Goal: Information Seeking & Learning: Learn about a topic

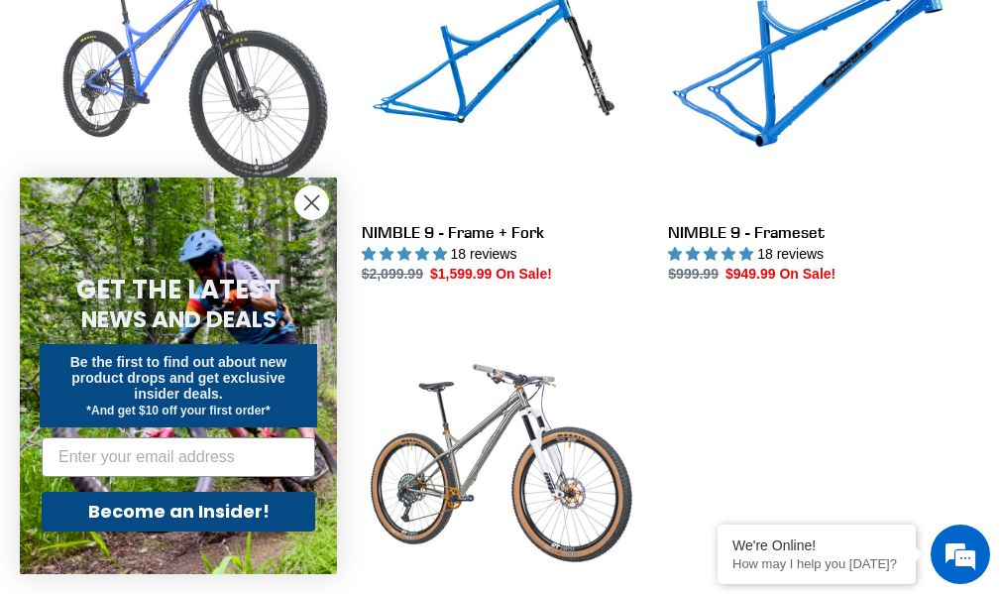
scroll to position [694, 0]
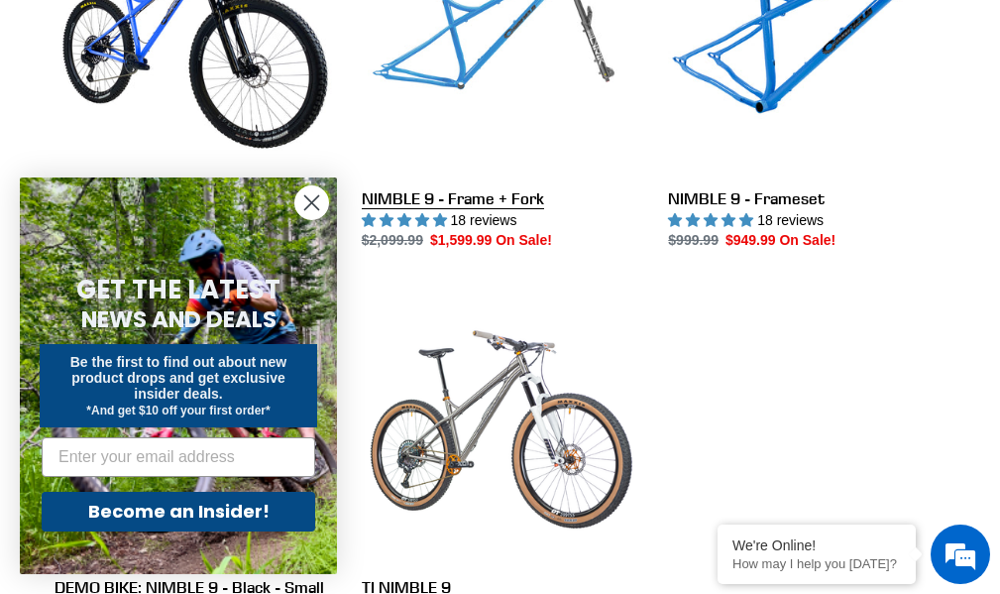
click at [560, 91] on link "NIMBLE 9 - Frame + Fork" at bounding box center [500, 74] width 277 height 354
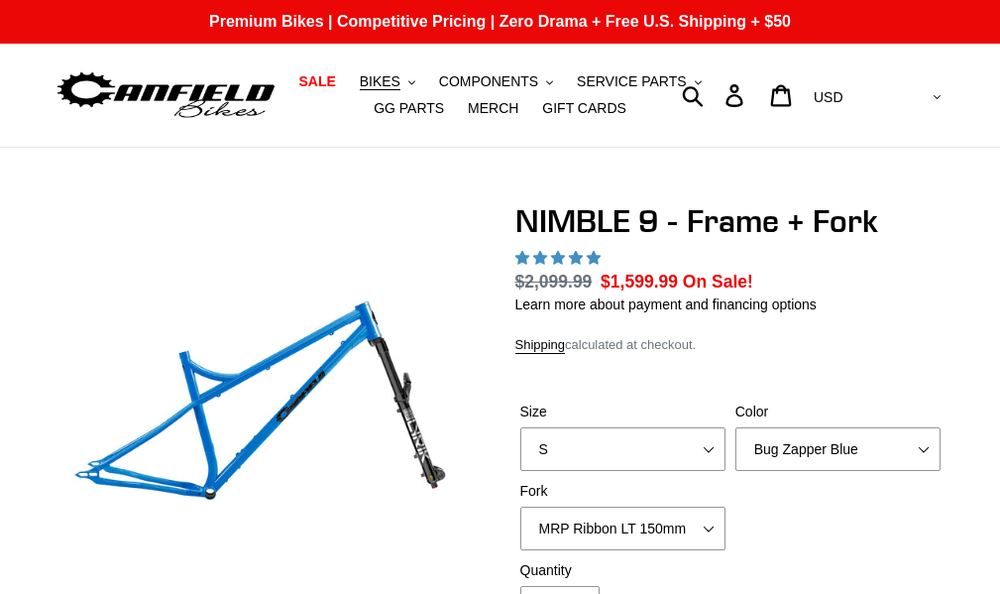
select select "highest-rating"
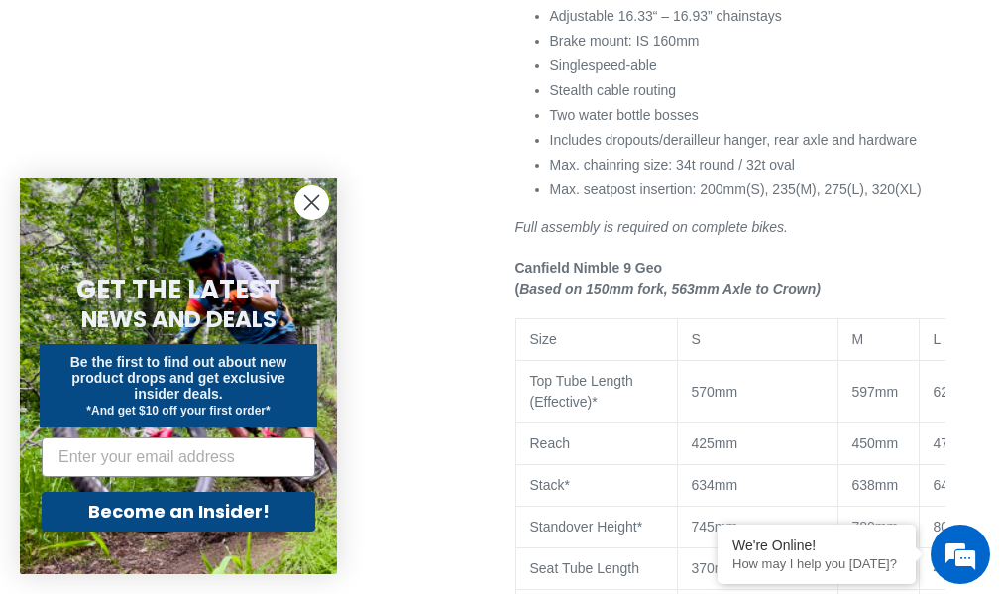
scroll to position [1585, 0]
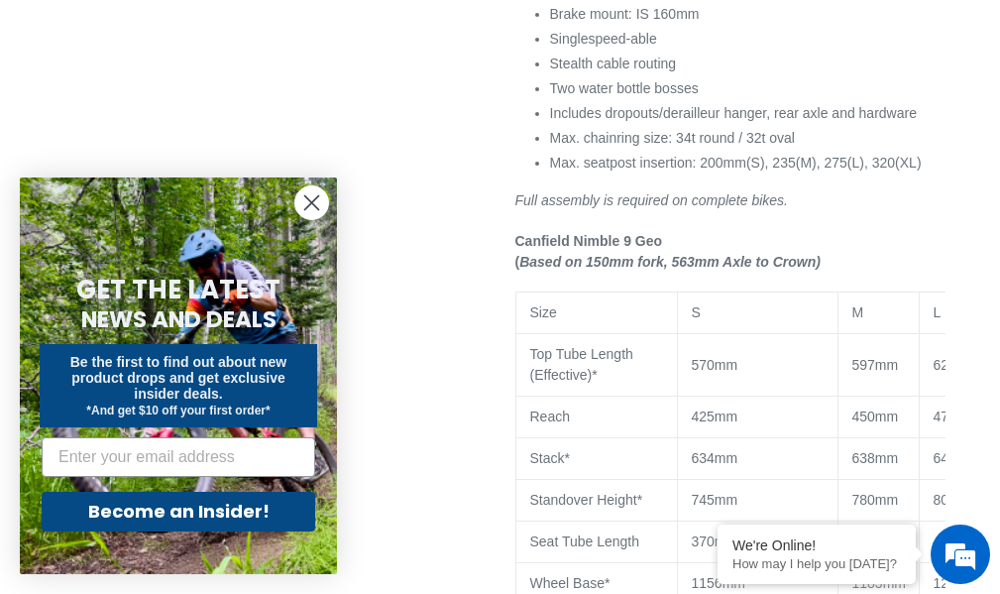
click at [304, 206] on circle "Close dialog" at bounding box center [311, 202] width 33 height 33
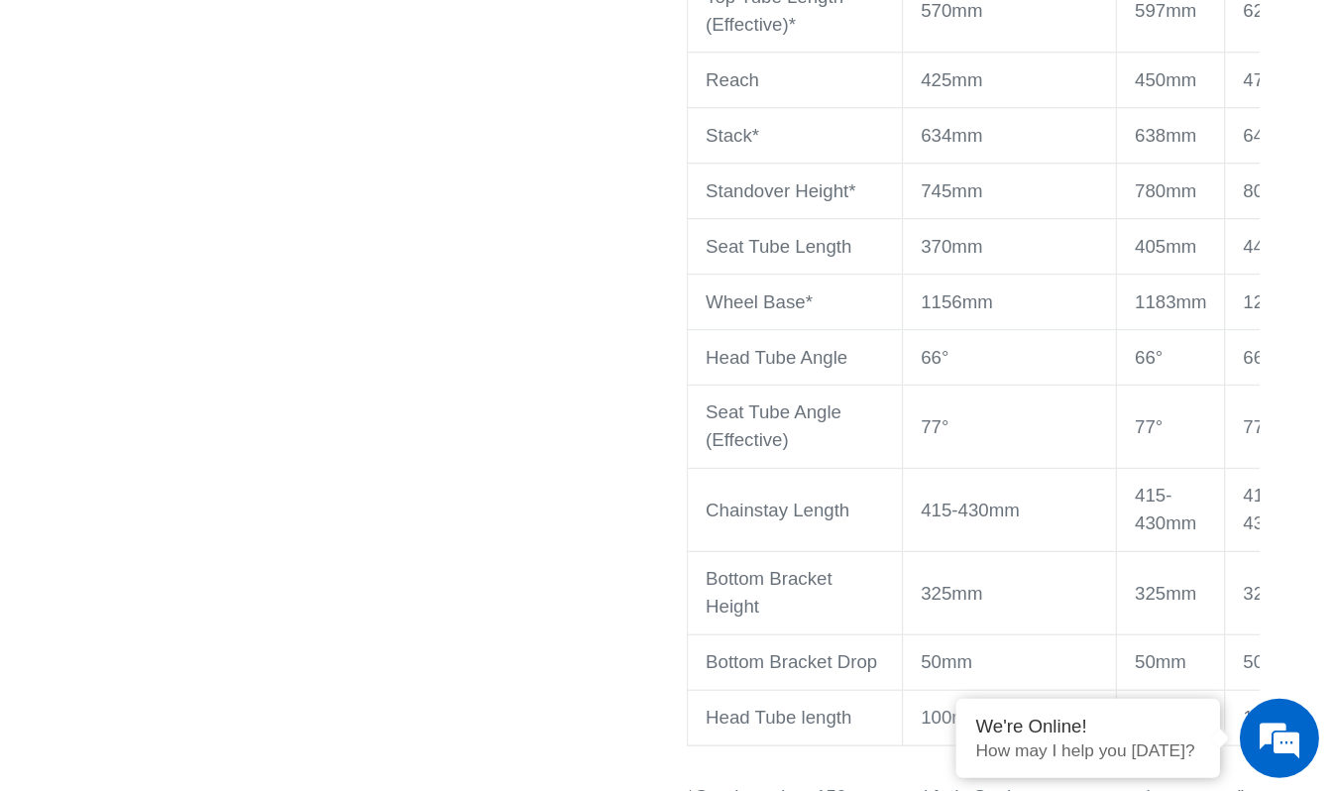
scroll to position [1982, 0]
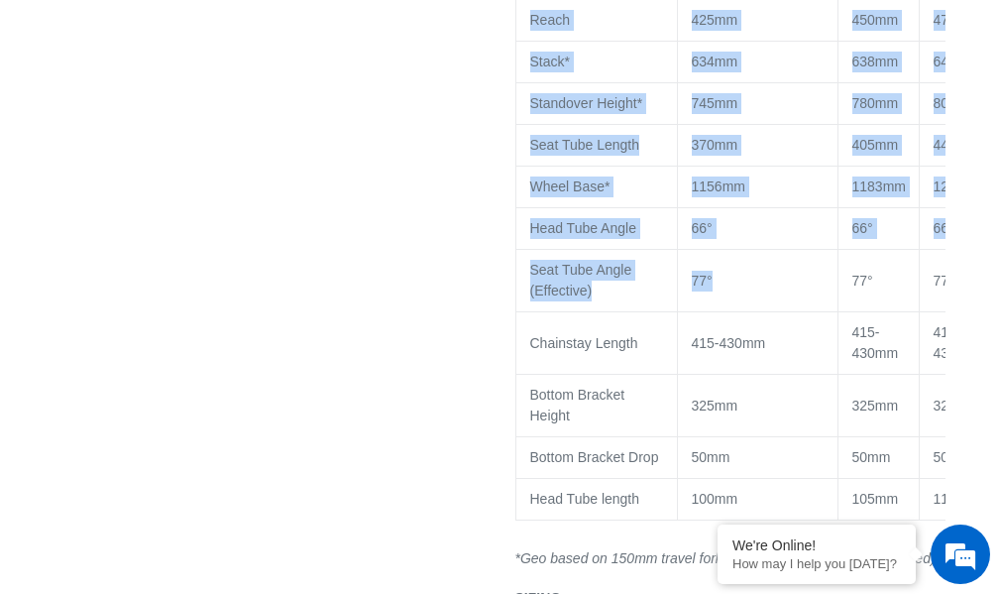
drag, startPoint x: 812, startPoint y: 334, endPoint x: 514, endPoint y: 315, distance: 297.9
click at [515, 315] on table "Size S M L XL Top Tube Length (Effective)* 570mm 597mm 625mm 652mm Reach 425mm …" at bounding box center [824, 207] width 619 height 625
click at [739, 291] on p "77°" at bounding box center [758, 281] width 132 height 21
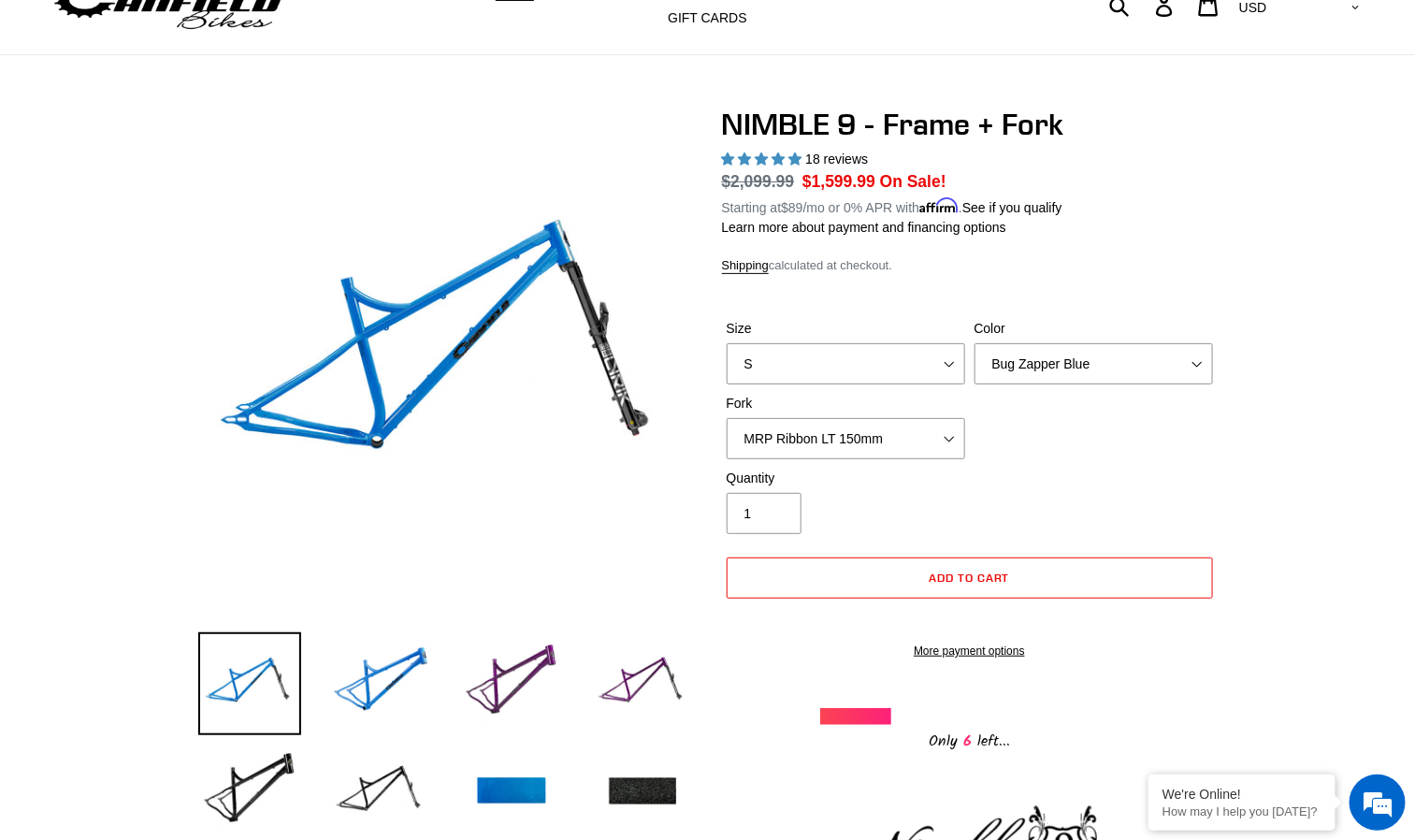
scroll to position [46, 0]
